Goal: Transaction & Acquisition: Purchase product/service

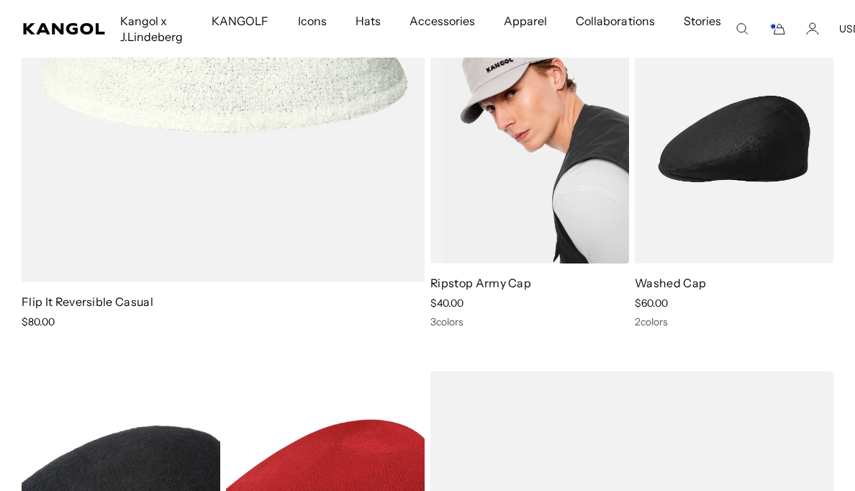
click at [547, 120] on img at bounding box center [529, 139] width 199 height 250
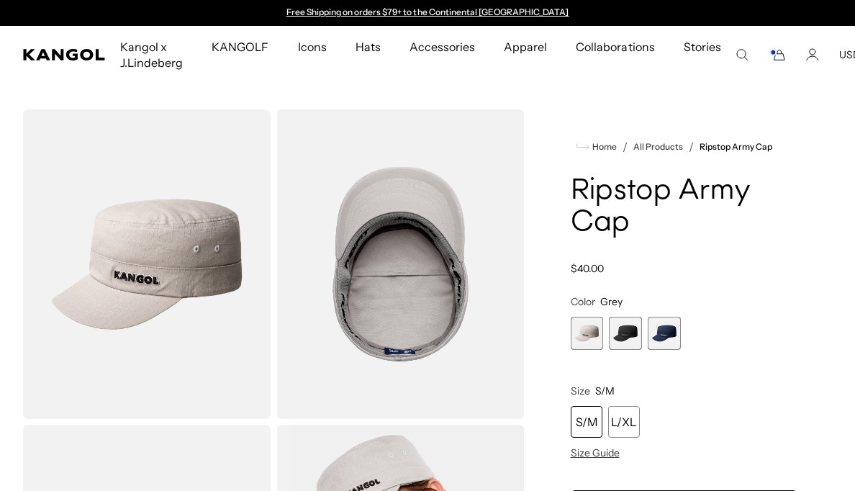
click at [627, 339] on span "2 of 3" at bounding box center [625, 333] width 33 height 33
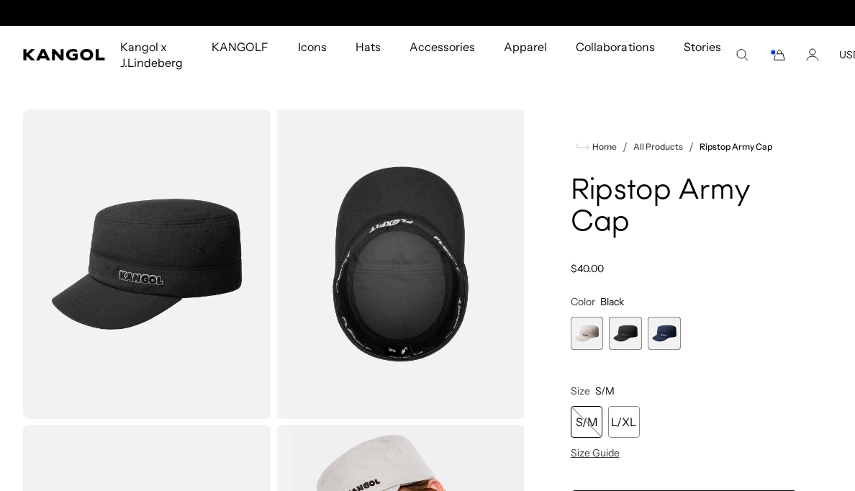
scroll to position [0, 297]
click at [668, 335] on span "3 of 3" at bounding box center [664, 333] width 33 height 33
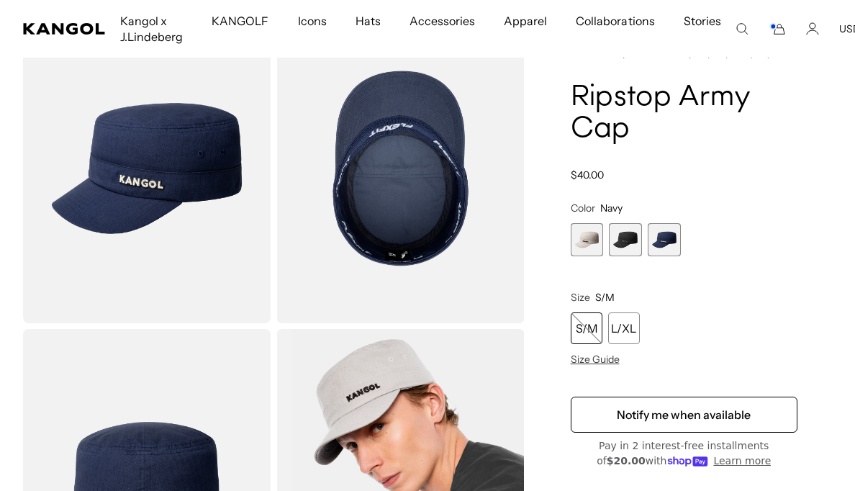
click at [593, 232] on span "1 of 3" at bounding box center [587, 239] width 33 height 33
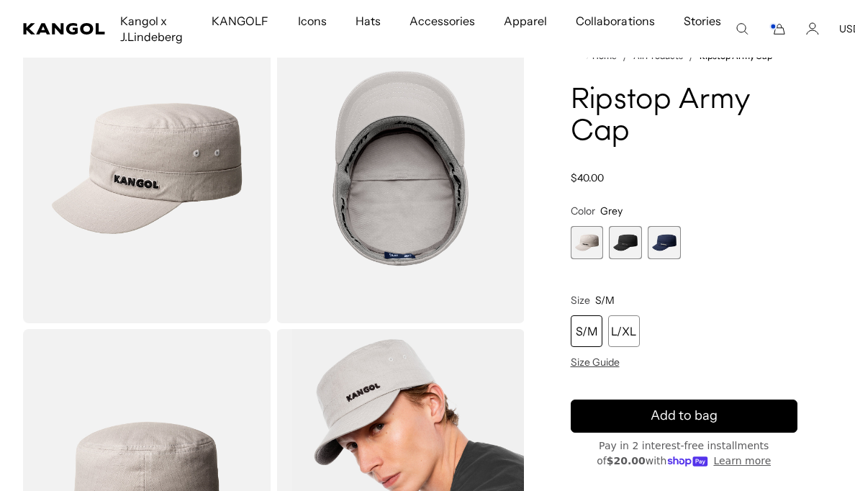
scroll to position [0, 297]
click at [662, 245] on span "3 of 3" at bounding box center [664, 242] width 33 height 33
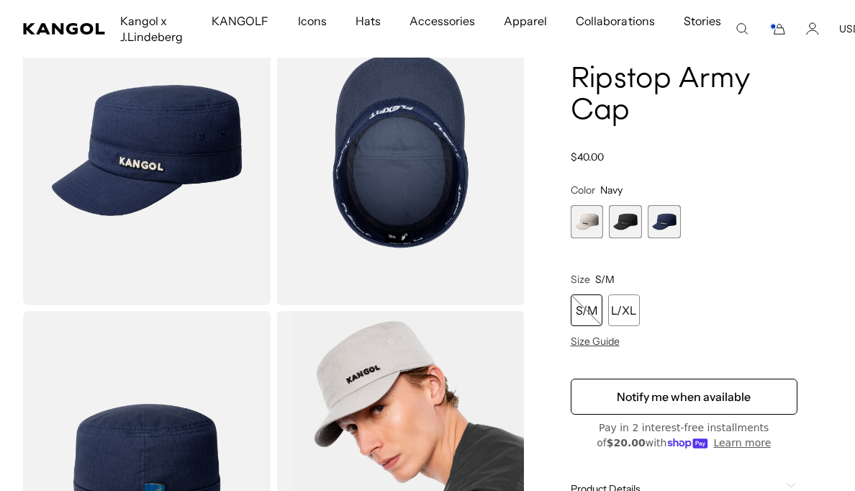
click at [628, 220] on span "2 of 3" at bounding box center [625, 221] width 33 height 33
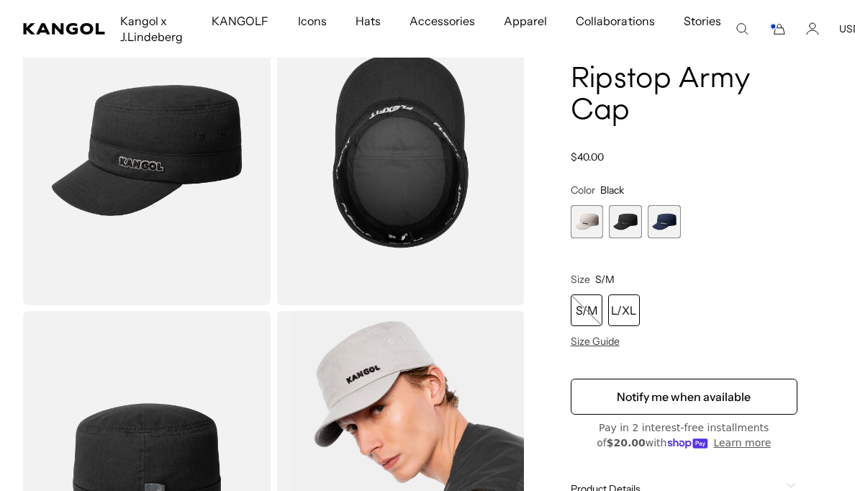
click at [628, 309] on div "L/XL" at bounding box center [624, 310] width 32 height 32
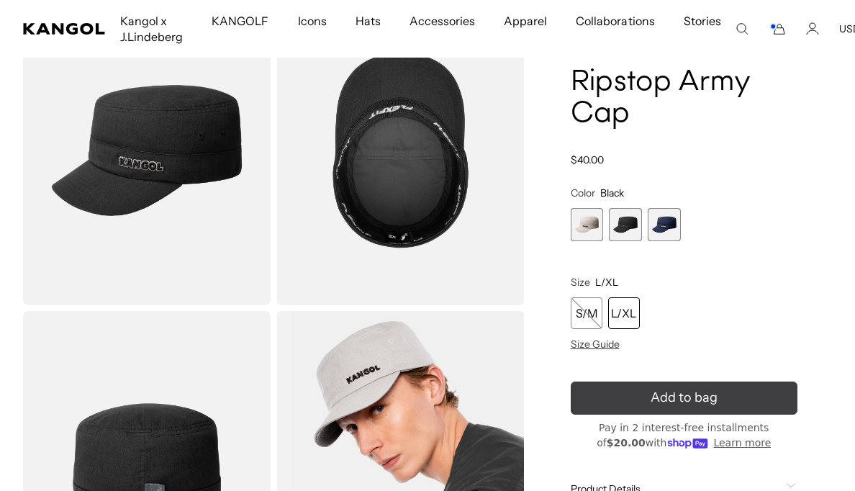
click at [704, 405] on span "Add to bag" at bounding box center [684, 397] width 67 height 19
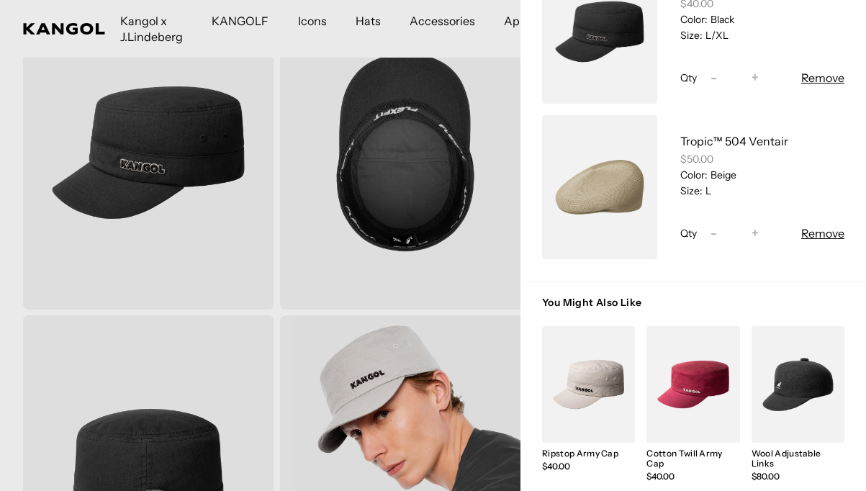
scroll to position [0, 297]
